Goal: Transaction & Acquisition: Book appointment/travel/reservation

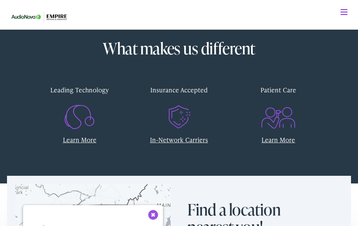
scroll to position [186, 0]
click at [81, 137] on link "Learn More" at bounding box center [80, 140] width 34 height 9
click at [89, 142] on link "Learn More" at bounding box center [80, 140] width 34 height 9
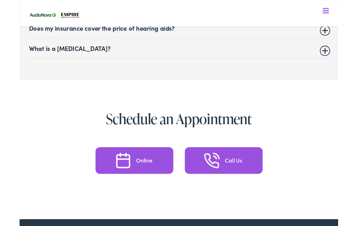
scroll to position [3271, 0]
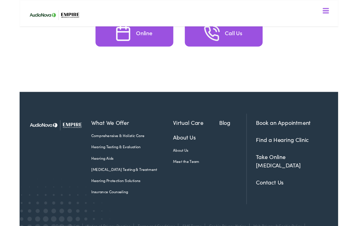
click at [322, 153] on link "Find a Hearing Clinic" at bounding box center [295, 157] width 59 height 9
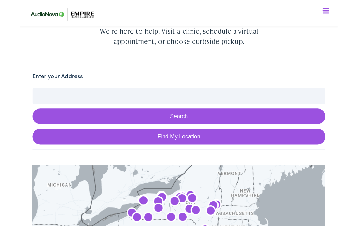
click at [207, 108] on input "Enter your Address" at bounding box center [178, 107] width 329 height 17
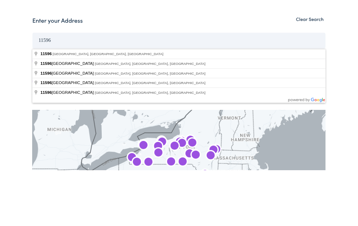
type input "Williston Park, NY 11596, USA"
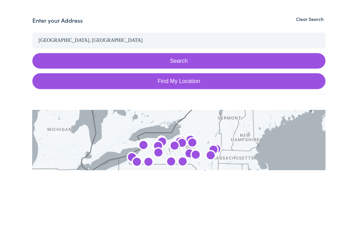
scroll to position [169, 0]
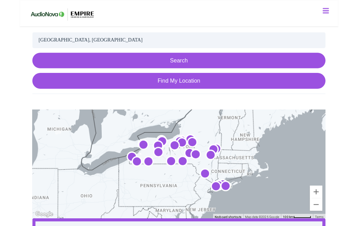
click at [246, 70] on button "Search" at bounding box center [178, 68] width 329 height 18
click at [200, 65] on button "Search" at bounding box center [178, 68] width 329 height 18
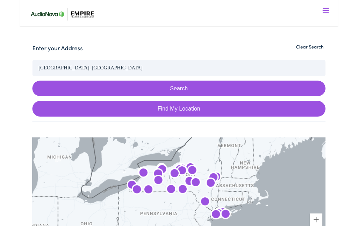
scroll to position [138, 0]
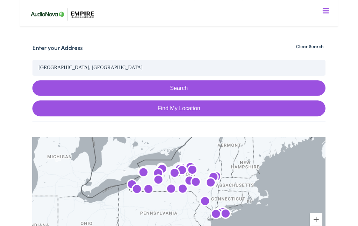
click at [118, 75] on input "Williston Park, NY 11596, USA" at bounding box center [178, 75] width 329 height 17
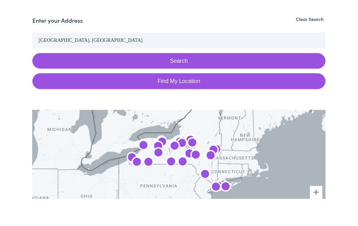
click at [179, 91] on button "Search" at bounding box center [178, 100] width 329 height 18
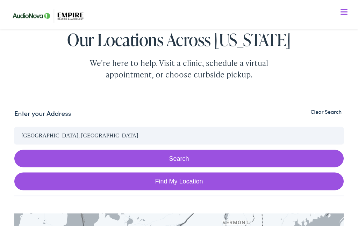
scroll to position [0, 0]
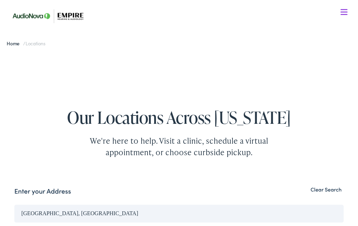
click at [259, 92] on div "Our Locations Across New York We're here to help. Visit a clinic, schedule a vi…" at bounding box center [179, 115] width 344 height 85
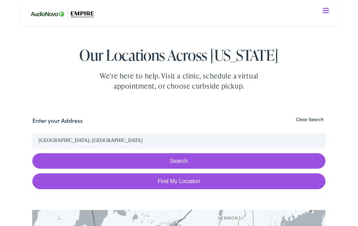
scroll to position [55, 0]
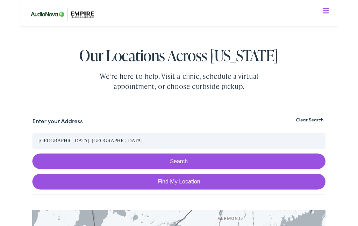
click at [114, 165] on input "Williston Park, NY 11596, USA" at bounding box center [178, 158] width 329 height 17
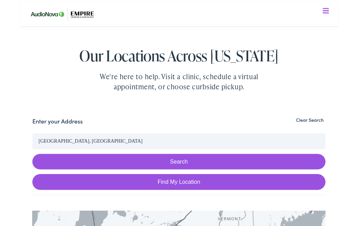
click at [310, 51] on div "Our Locations Across New York We're here to help. Visit a clinic, schedule a vi…" at bounding box center [179, 61] width 344 height 85
click at [329, 133] on button "Clear Search" at bounding box center [325, 135] width 35 height 7
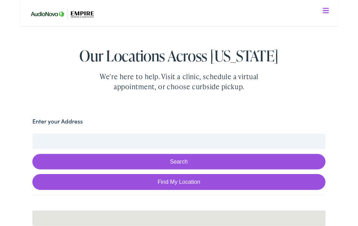
scroll to position [55, 0]
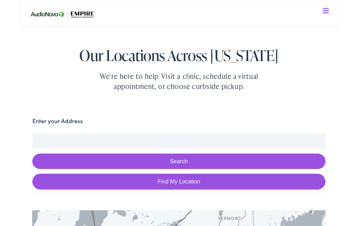
click at [180, 164] on input "Enter your Address" at bounding box center [178, 158] width 329 height 17
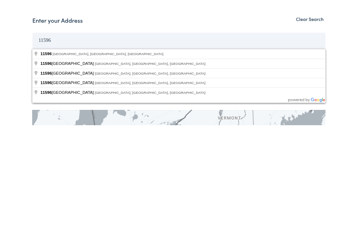
scroll to position [169, 0]
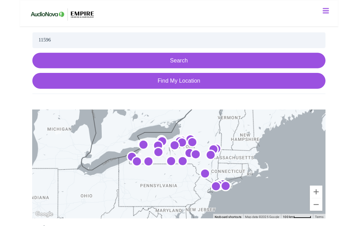
click at [74, 50] on input "11596" at bounding box center [178, 44] width 329 height 17
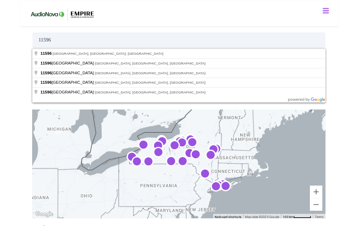
scroll to position [168, 0]
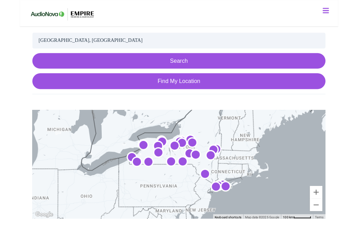
click at [234, 66] on button "Search" at bounding box center [178, 69] width 329 height 18
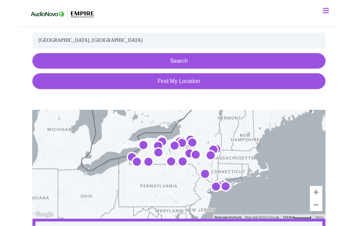
scroll to position [169, 0]
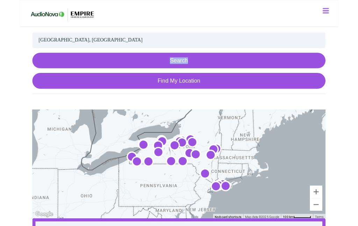
click at [204, 67] on button "Search" at bounding box center [178, 68] width 329 height 18
click at [203, 71] on button "Search" at bounding box center [178, 68] width 329 height 18
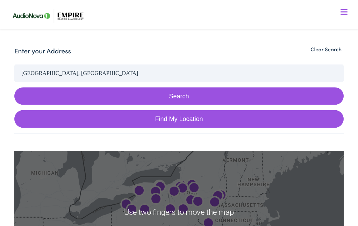
scroll to position [140, 0]
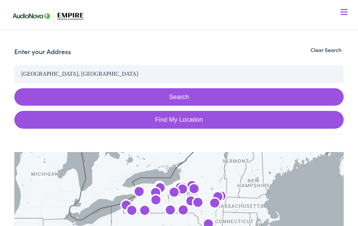
click at [278, 128] on link "Find My Location" at bounding box center [178, 120] width 329 height 18
type input "Mineola, New York"
click at [281, 122] on link "Find My Location" at bounding box center [178, 120] width 329 height 18
click at [186, 101] on button "Search" at bounding box center [178, 97] width 329 height 18
click at [183, 98] on button "Search" at bounding box center [178, 97] width 329 height 18
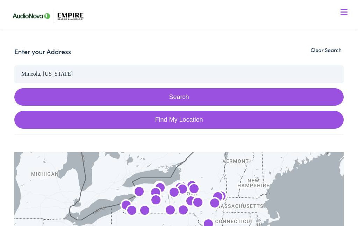
click at [176, 96] on button "Search" at bounding box center [178, 97] width 329 height 18
click at [177, 101] on button "Search" at bounding box center [178, 97] width 329 height 18
click at [133, 75] on input "Mineola, New York" at bounding box center [178, 73] width 329 height 17
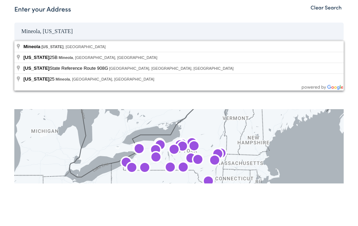
click at [179, 88] on button "Search" at bounding box center [178, 97] width 329 height 18
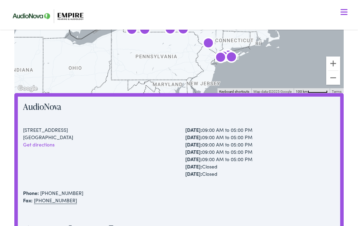
scroll to position [211, 0]
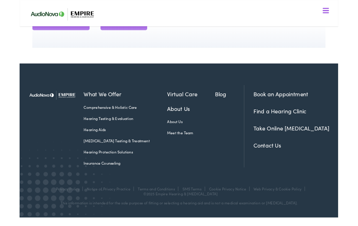
scroll to position [6316, 0]
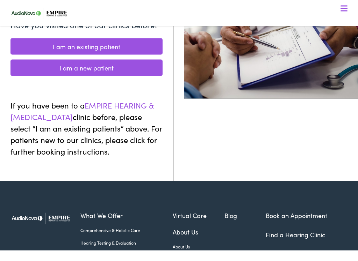
scroll to position [151, 0]
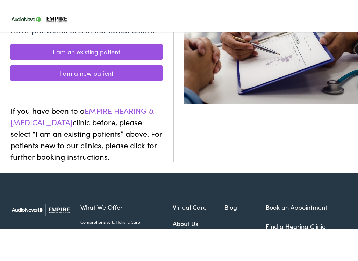
click at [151, 63] on link "I am a new patient" at bounding box center [86, 71] width 152 height 16
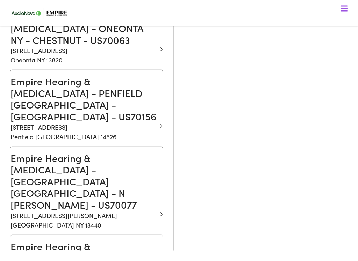
scroll to position [1690, 0]
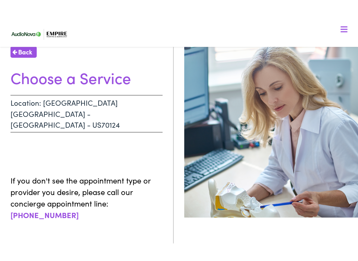
scroll to position [42, 0]
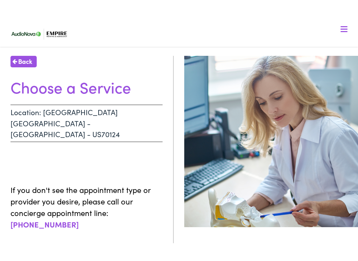
click at [128, 70] on h1 "Choose a Service" at bounding box center [86, 70] width 152 height 19
click at [106, 77] on h1 "Choose a Service" at bounding box center [86, 70] width 152 height 19
click at [116, 71] on h1 "Choose a Service" at bounding box center [86, 70] width 152 height 19
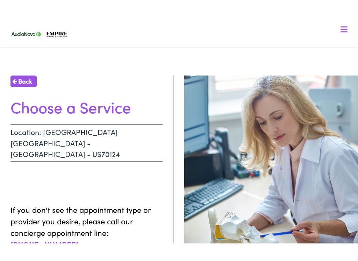
scroll to position [20, 0]
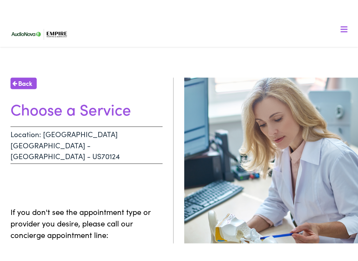
click at [117, 122] on p "Location: [GEOGRAPHIC_DATA] [GEOGRAPHIC_DATA] - [GEOGRAPHIC_DATA] - US70124" at bounding box center [86, 127] width 152 height 37
click at [130, 115] on p "Location: [GEOGRAPHIC_DATA] [GEOGRAPHIC_DATA] - [GEOGRAPHIC_DATA] - US70124" at bounding box center [86, 127] width 152 height 37
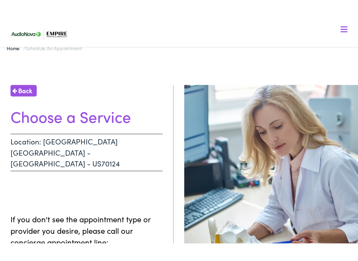
scroll to position [12, 0]
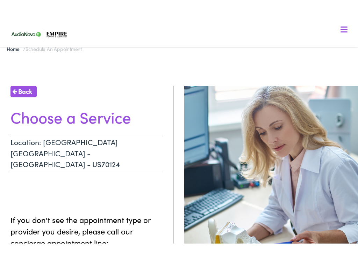
click at [123, 109] on h1 "Choose a Service" at bounding box center [86, 100] width 152 height 19
click at [123, 100] on h1 "Choose a Service" at bounding box center [86, 100] width 152 height 19
click at [120, 98] on h1 "Choose a Service" at bounding box center [86, 100] width 152 height 19
click at [122, 103] on h1 "Choose a Service" at bounding box center [86, 100] width 152 height 19
click at [126, 99] on h1 "Choose a Service" at bounding box center [86, 100] width 152 height 19
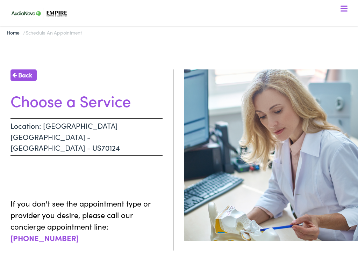
scroll to position [10, 0]
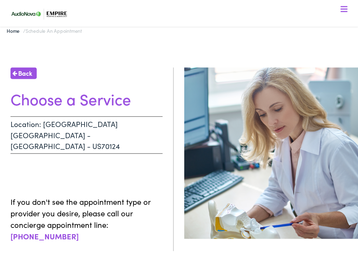
click at [142, 127] on p "Location: [GEOGRAPHIC_DATA] [GEOGRAPHIC_DATA] - [GEOGRAPHIC_DATA] - US70124" at bounding box center [86, 138] width 152 height 37
click at [145, 130] on p "Location: [GEOGRAPHIC_DATA] [GEOGRAPHIC_DATA] - [GEOGRAPHIC_DATA] - US70124" at bounding box center [86, 138] width 152 height 37
click at [150, 130] on p "Location: [GEOGRAPHIC_DATA] [GEOGRAPHIC_DATA] - [GEOGRAPHIC_DATA] - US70124" at bounding box center [86, 138] width 152 height 37
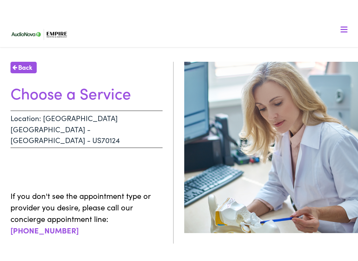
scroll to position [35, 0]
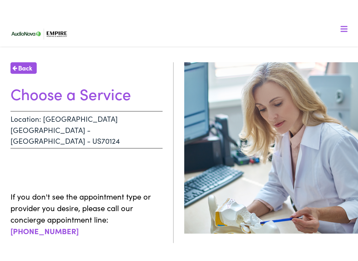
click at [28, 49] on span "Back" at bounding box center [25, 50] width 14 height 9
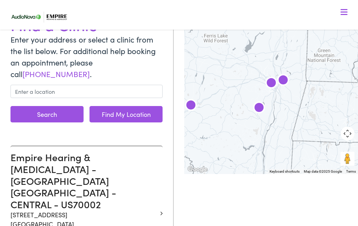
scroll to position [72, 0]
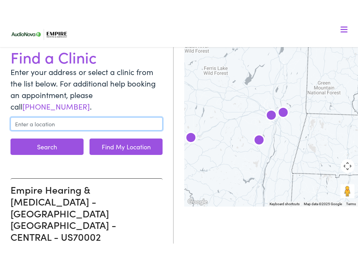
click at [134, 100] on input "text" at bounding box center [86, 106] width 152 height 13
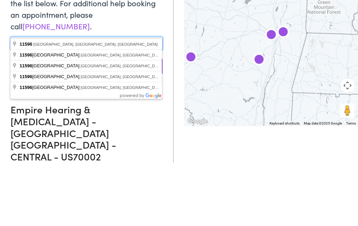
click at [47, 121] on button "Search" at bounding box center [46, 129] width 73 height 16
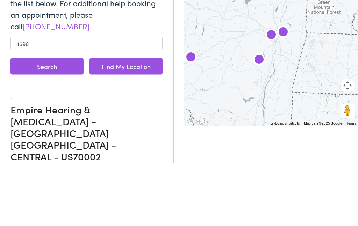
scroll to position [135, 0]
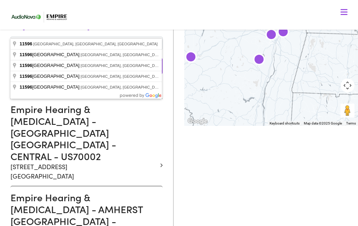
type input "Williston Park, NY 11596, USA"
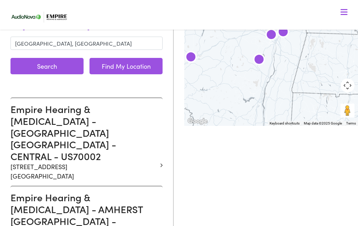
click at [66, 58] on button "Search" at bounding box center [46, 66] width 73 height 16
click at [38, 59] on button "Search" at bounding box center [46, 66] width 73 height 16
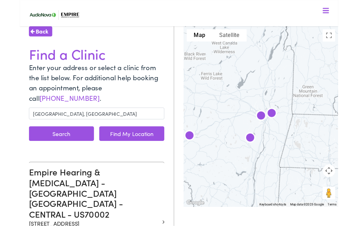
scroll to position [51, 0]
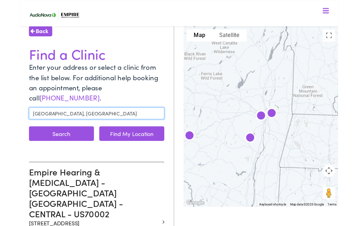
click at [127, 121] on input "Williston Park, NY 11596, USA" at bounding box center [86, 127] width 152 height 13
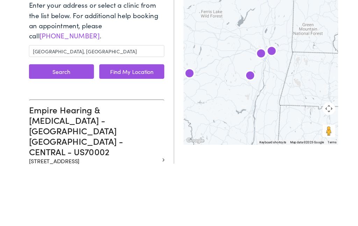
click at [65, 142] on button "Search" at bounding box center [46, 150] width 73 height 16
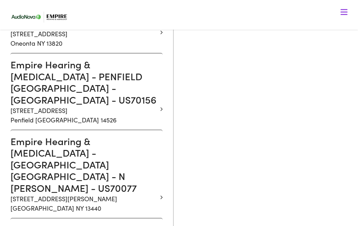
scroll to position [1700, 0]
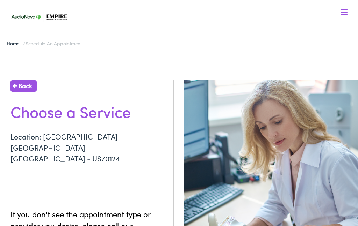
click at [345, 13] on div at bounding box center [343, 12] width 7 height 7
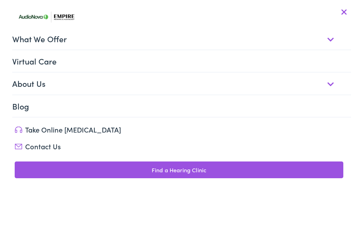
click at [232, 47] on link "What We Offer" at bounding box center [181, 39] width 338 height 22
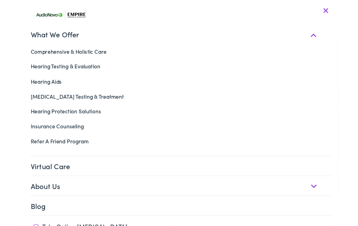
scroll to position [35, 0]
click at [75, 79] on link "Hearing Testing & Evaluation" at bounding box center [179, 74] width 344 height 17
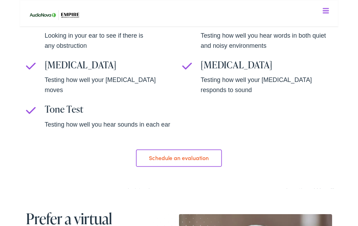
scroll to position [423, 0]
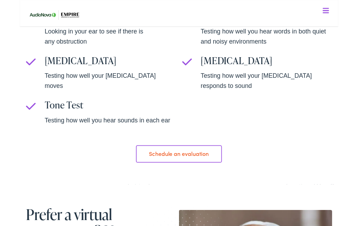
click at [204, 164] on link "Schedule an evaluation" at bounding box center [179, 174] width 96 height 20
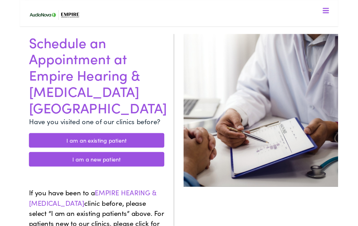
scroll to position [42, 0]
click at [153, 171] on link "I am a new patient" at bounding box center [86, 179] width 152 height 16
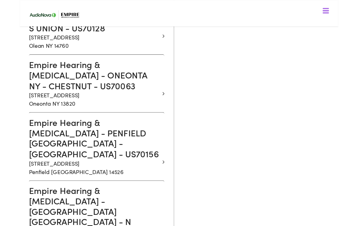
scroll to position [1642, 0]
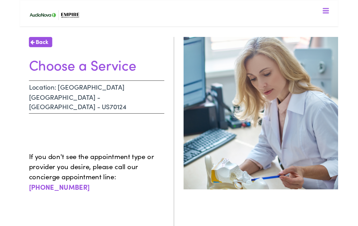
scroll to position [41, 0]
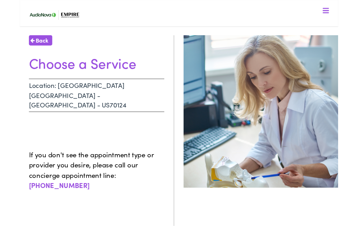
click at [126, 78] on h1 "Choose a Service" at bounding box center [86, 71] width 152 height 19
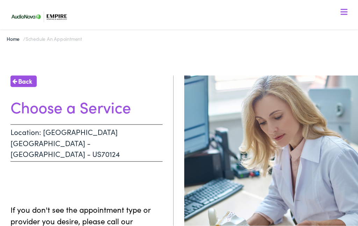
scroll to position [0, 0]
